Goal: Navigation & Orientation: Go to known website

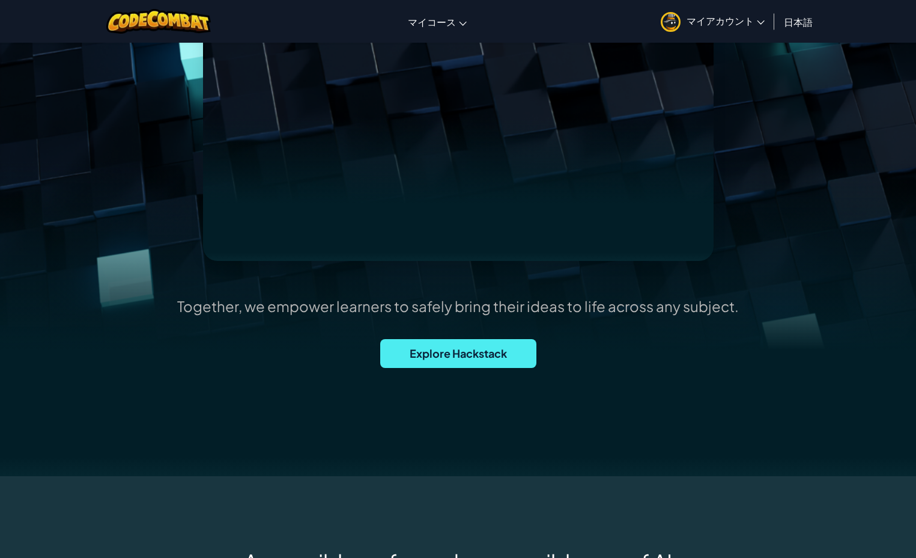
scroll to position [200, 0]
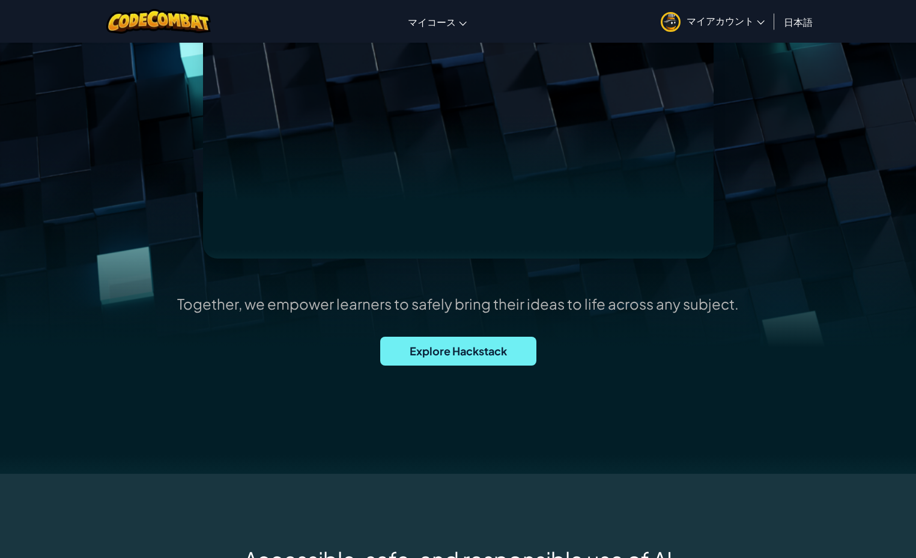
click at [492, 352] on span "Explore Hackstack" at bounding box center [458, 351] width 156 height 29
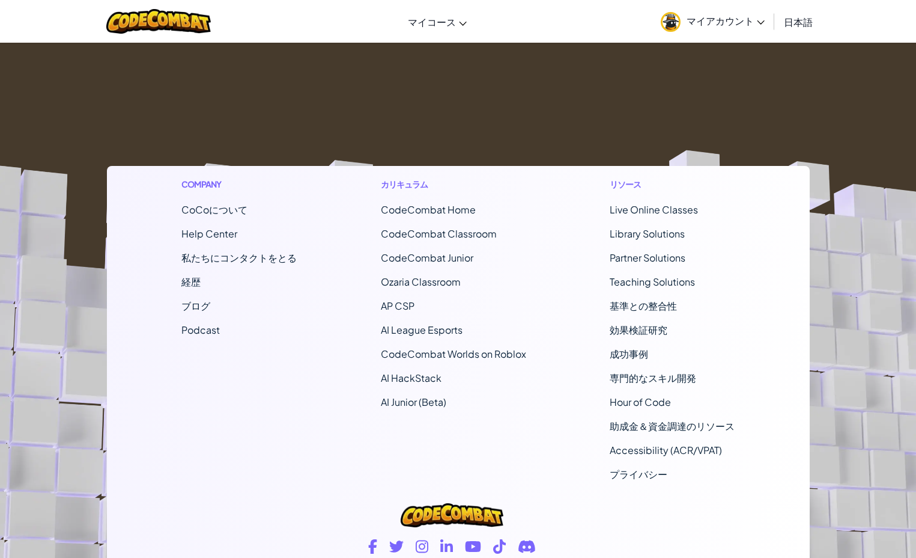
scroll to position [552, 0]
